Goal: Information Seeking & Learning: Learn about a topic

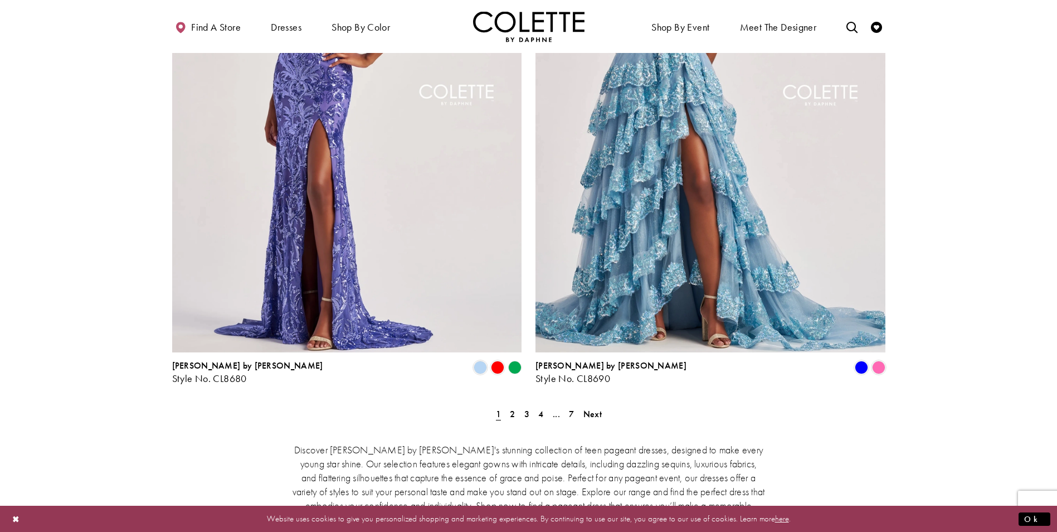
scroll to position [1950, 0]
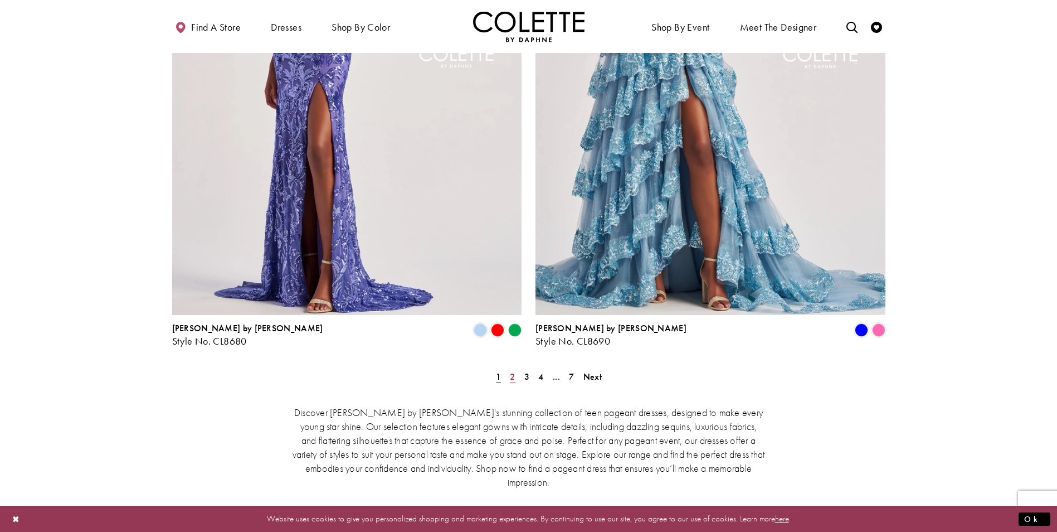
click at [509, 368] on link "2" at bounding box center [512, 376] width 12 height 16
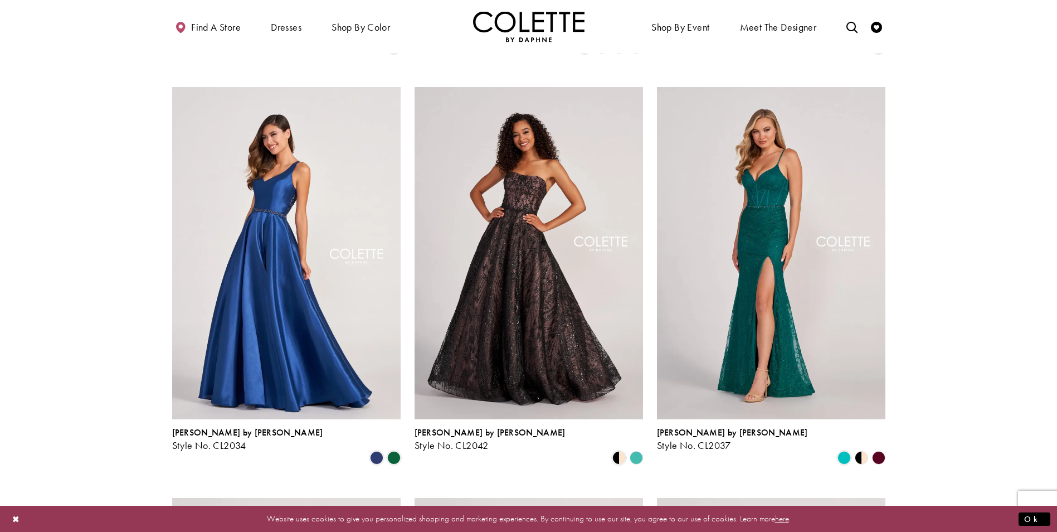
scroll to position [840, 0]
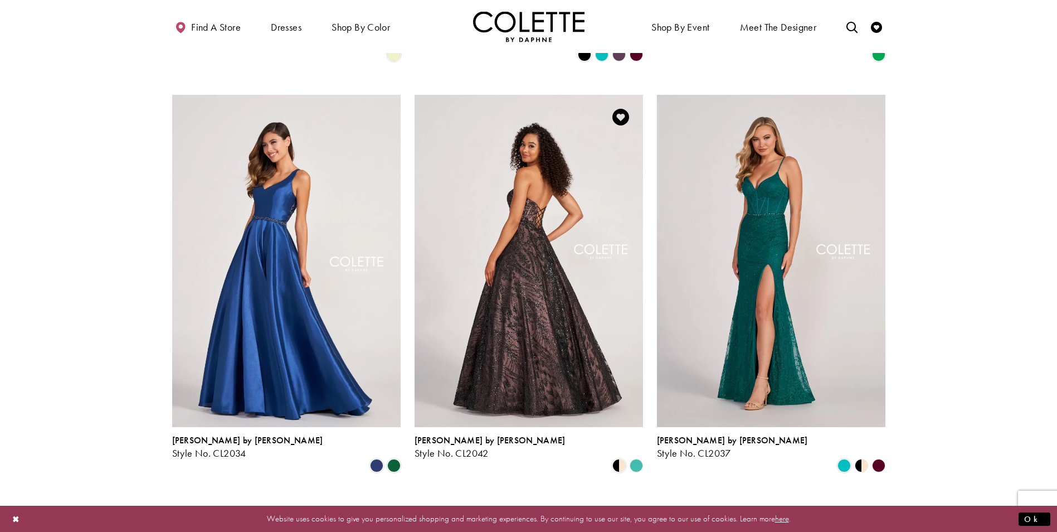
click at [524, 227] on img "Visit Colette by Daphne Style No. CL2042 Page" at bounding box center [529, 261] width 228 height 332
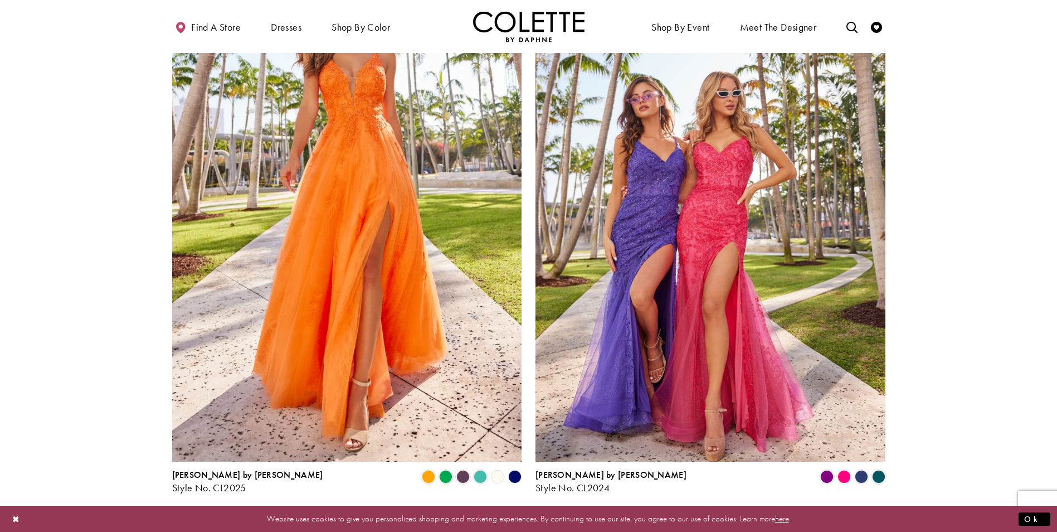
scroll to position [1843, 0]
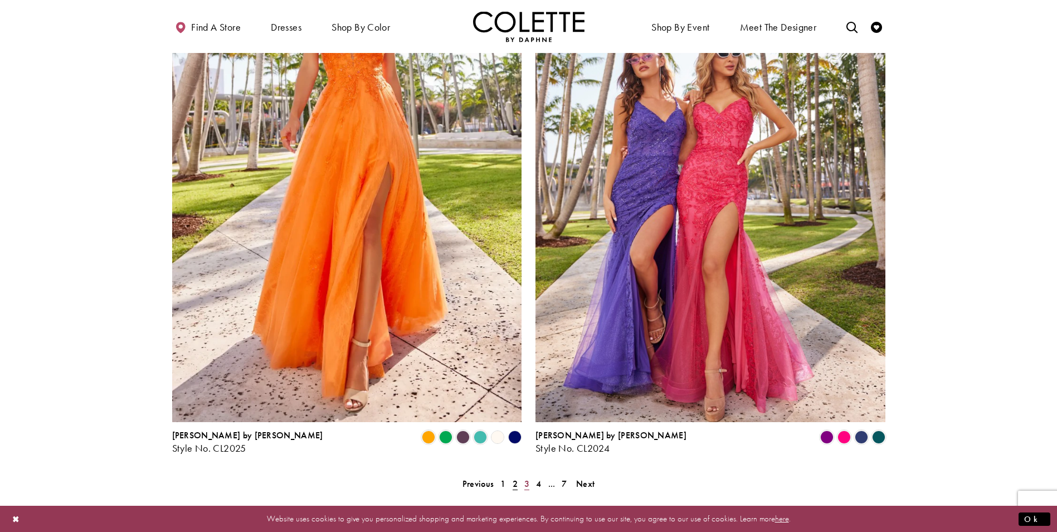
click at [523, 475] on link "3" at bounding box center [527, 483] width 12 height 16
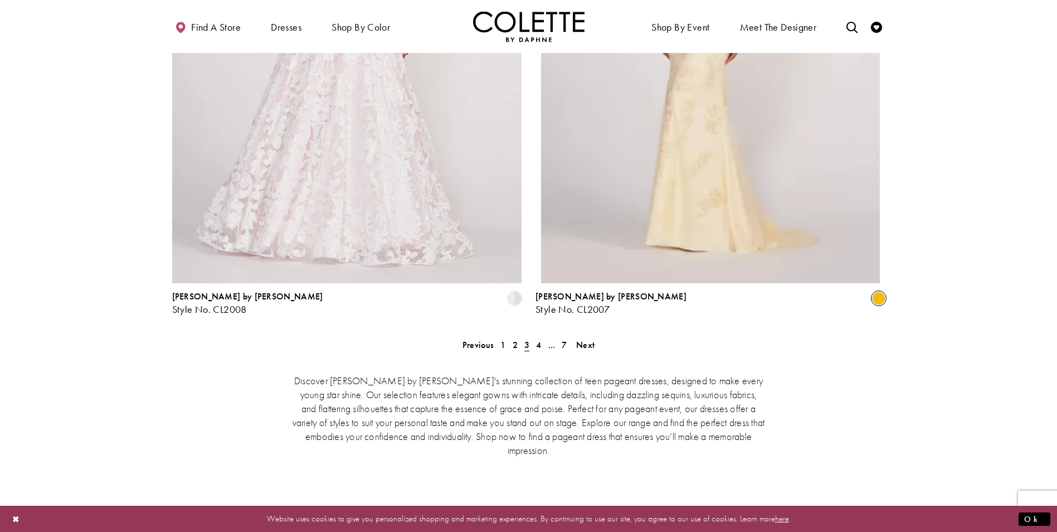
scroll to position [2010, 0]
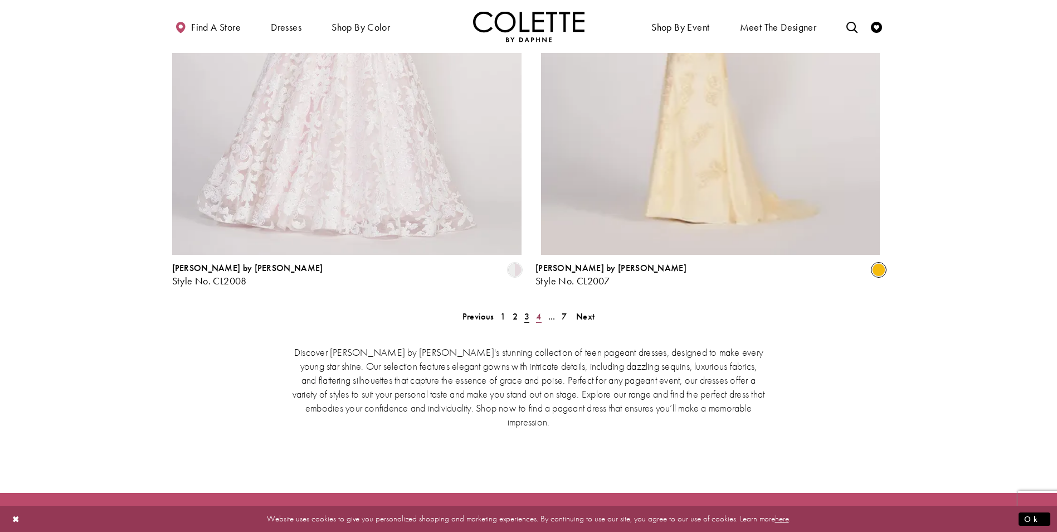
click at [535, 308] on link "4" at bounding box center [539, 316] width 12 height 16
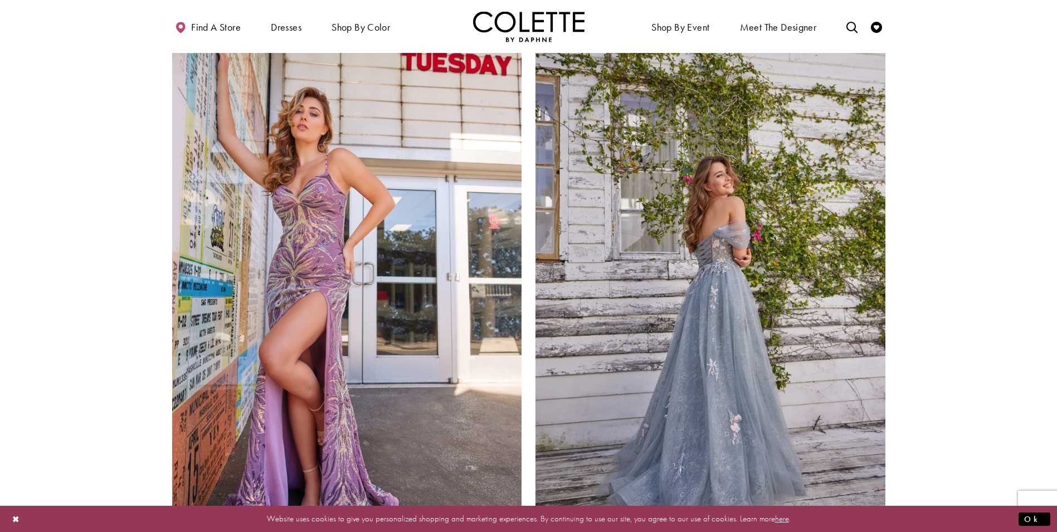
scroll to position [2010, 0]
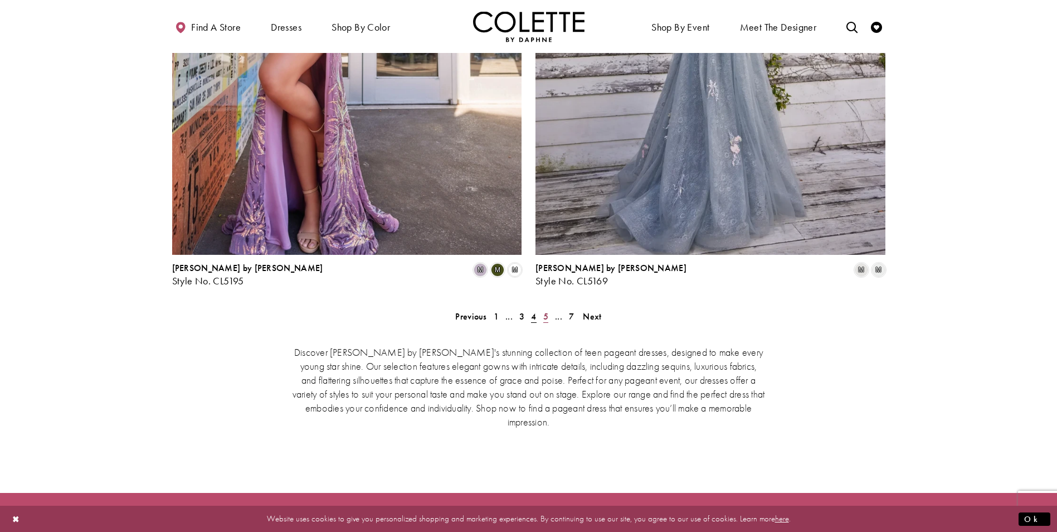
click at [548, 310] on span "5" at bounding box center [545, 316] width 5 height 12
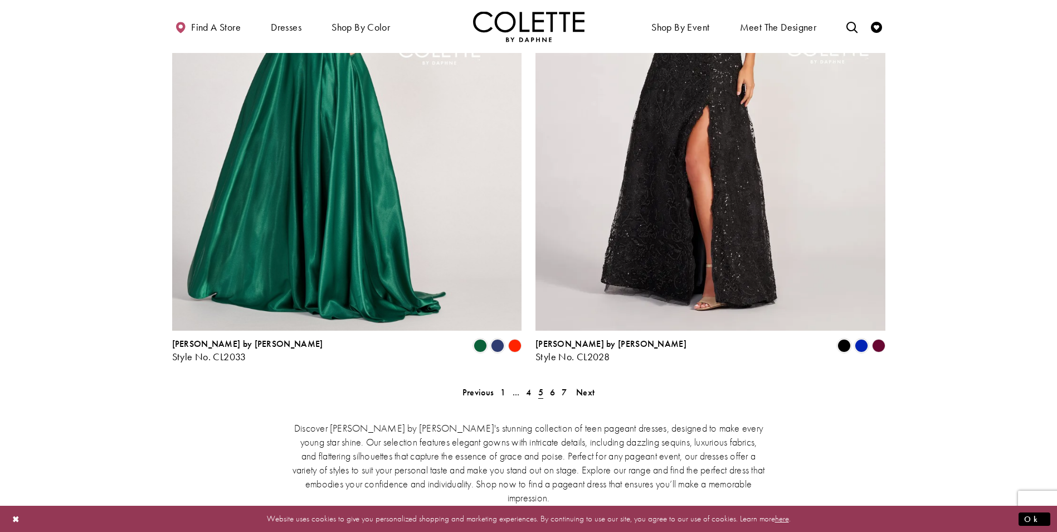
scroll to position [1955, 0]
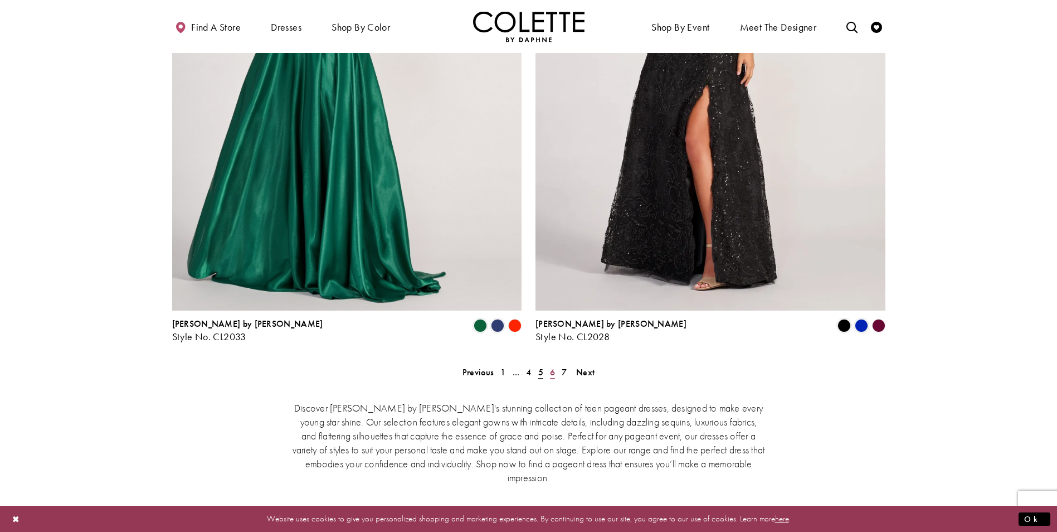
click at [552, 366] on span "6" at bounding box center [552, 372] width 5 height 12
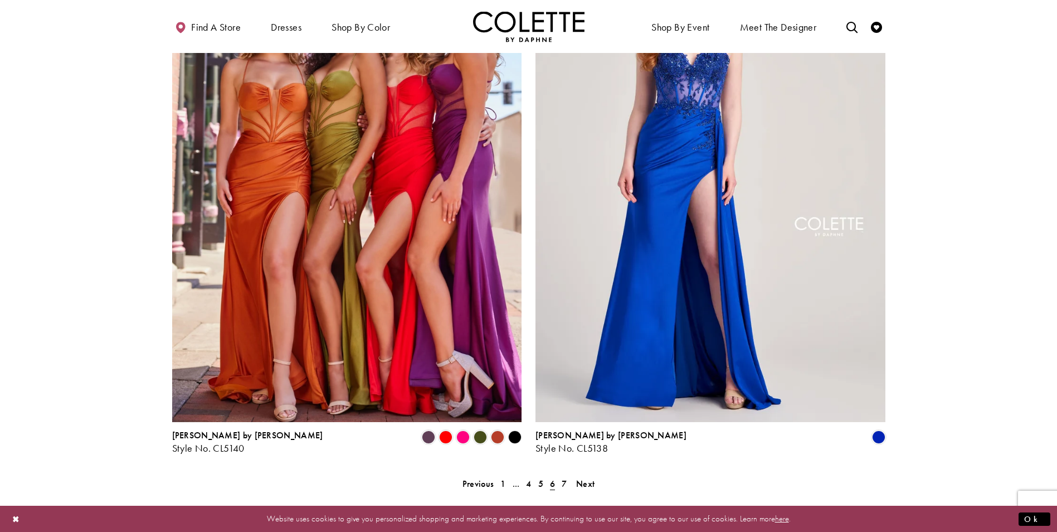
scroll to position [1955, 0]
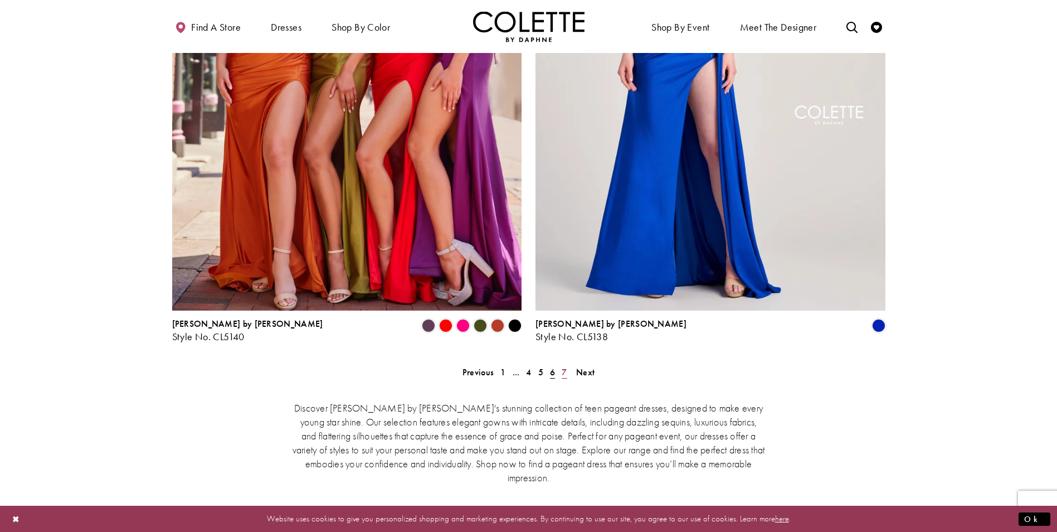
click at [563, 366] on span "7" at bounding box center [564, 372] width 5 height 12
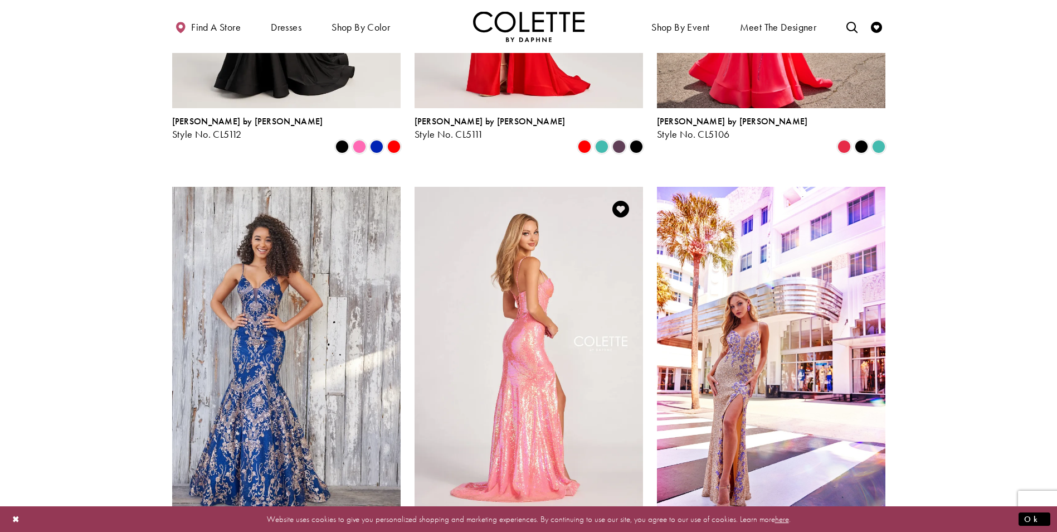
scroll to position [729, 0]
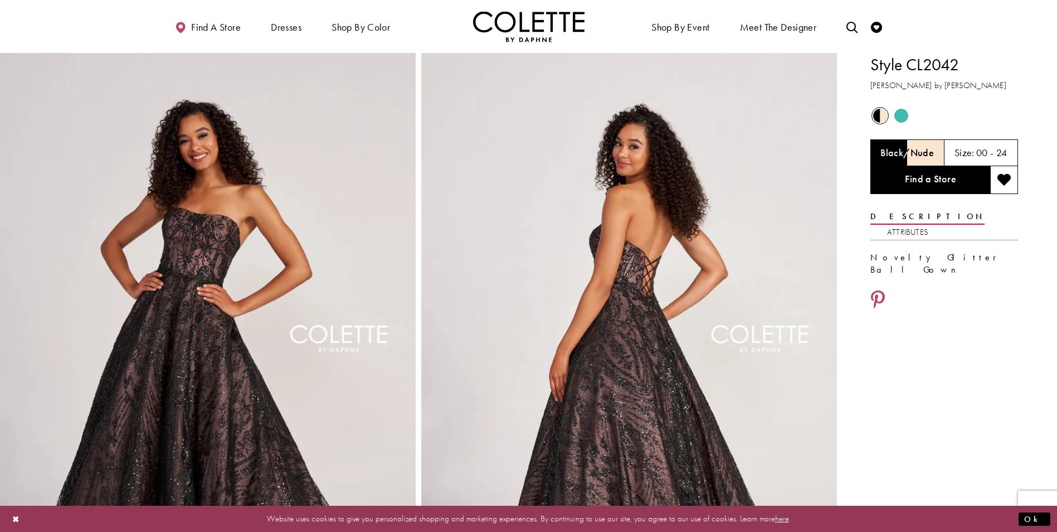
click at [899, 115] on span "Product color controls state depends on size chosen" at bounding box center [901, 116] width 14 height 14
click at [642, 224] on img "Full size Style CL2042 Colette by Daphne #1 default Black/Nude backface vertica…" at bounding box center [629, 364] width 416 height 623
